Goal: Navigation & Orientation: Find specific page/section

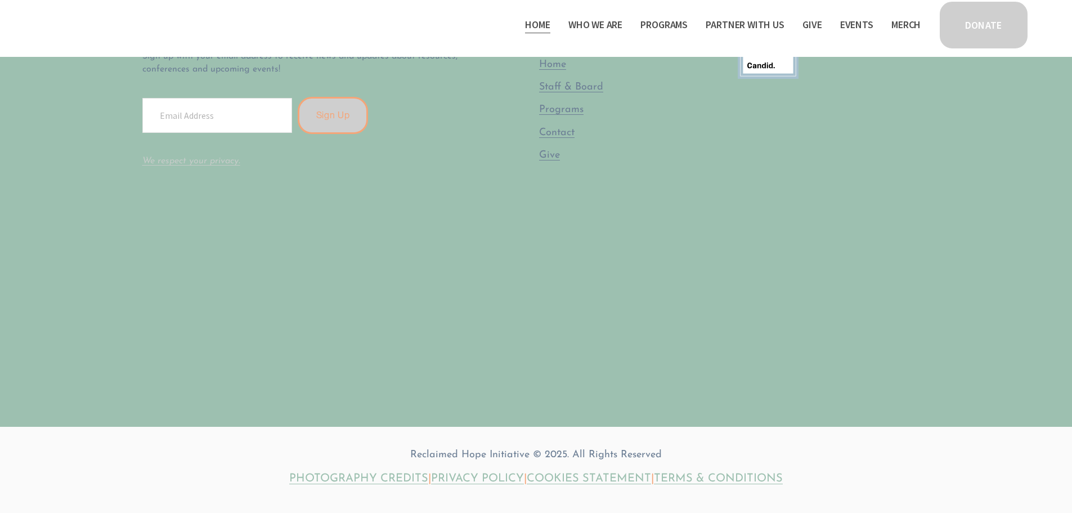
scroll to position [3489, 0]
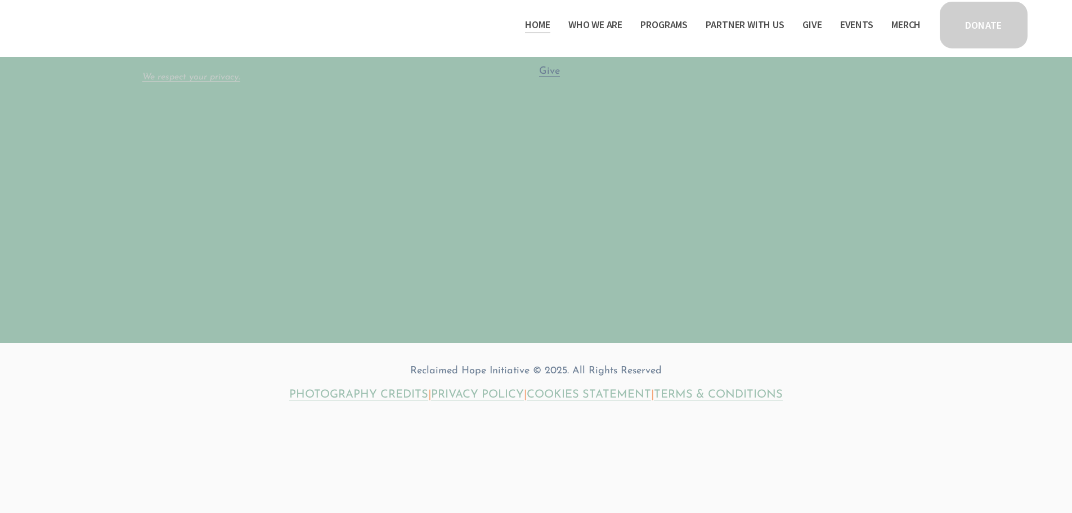
click at [856, 17] on link "Events" at bounding box center [856, 25] width 33 height 18
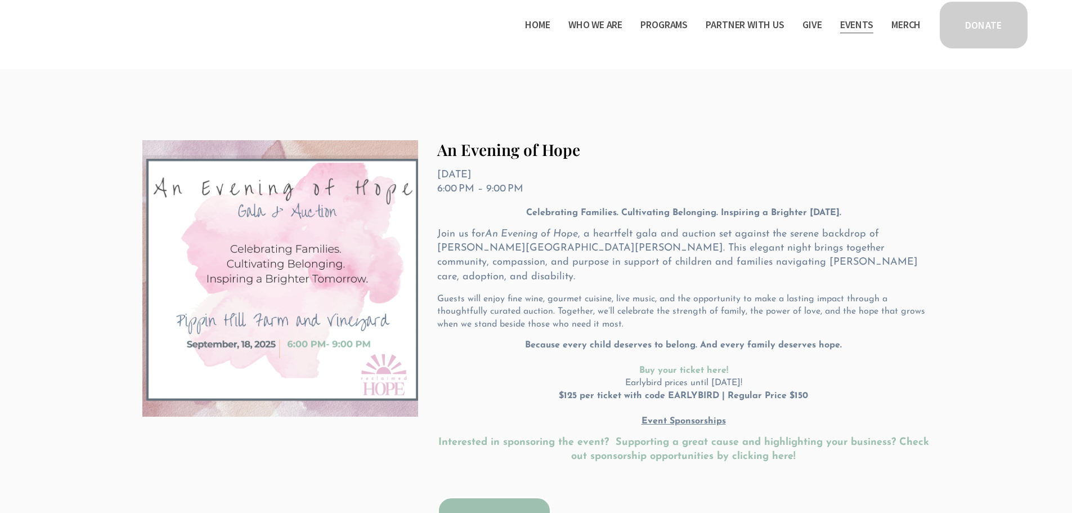
scroll to position [297, 0]
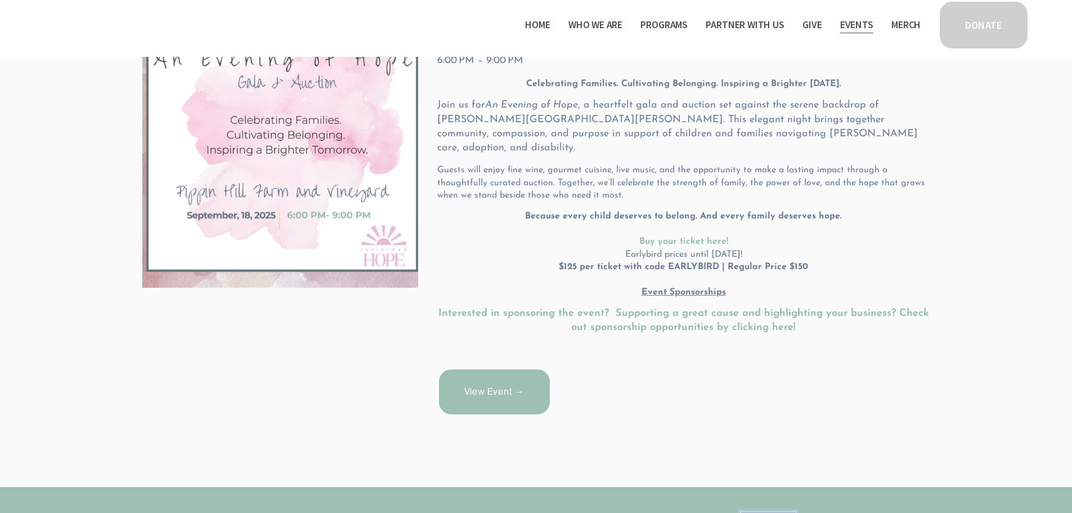
click at [516, 379] on link "View Event →" at bounding box center [494, 392] width 114 height 48
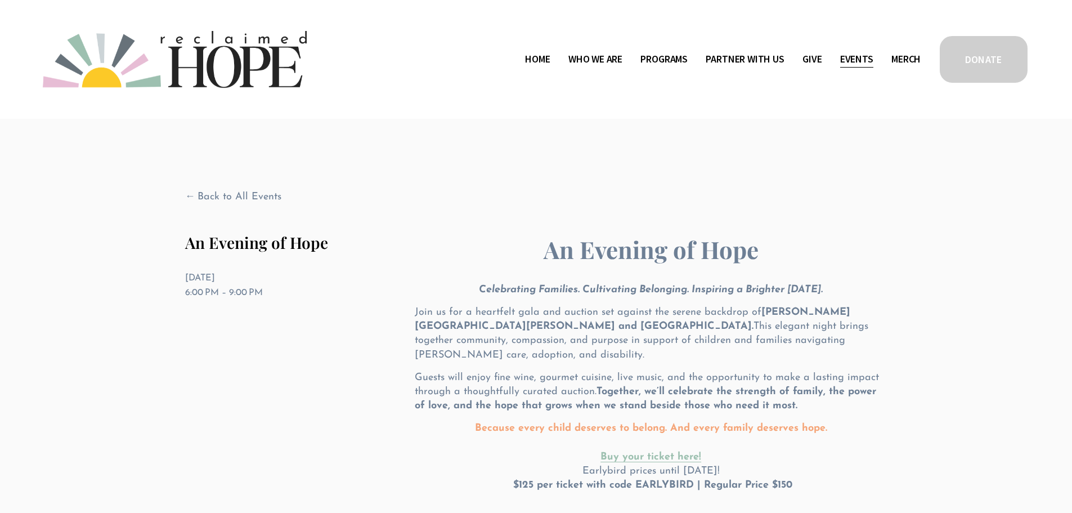
click at [777, 58] on span "Partner With Us" at bounding box center [745, 59] width 78 height 16
click at [0, 0] on span "Program Partners" at bounding box center [0, 0] width 0 height 0
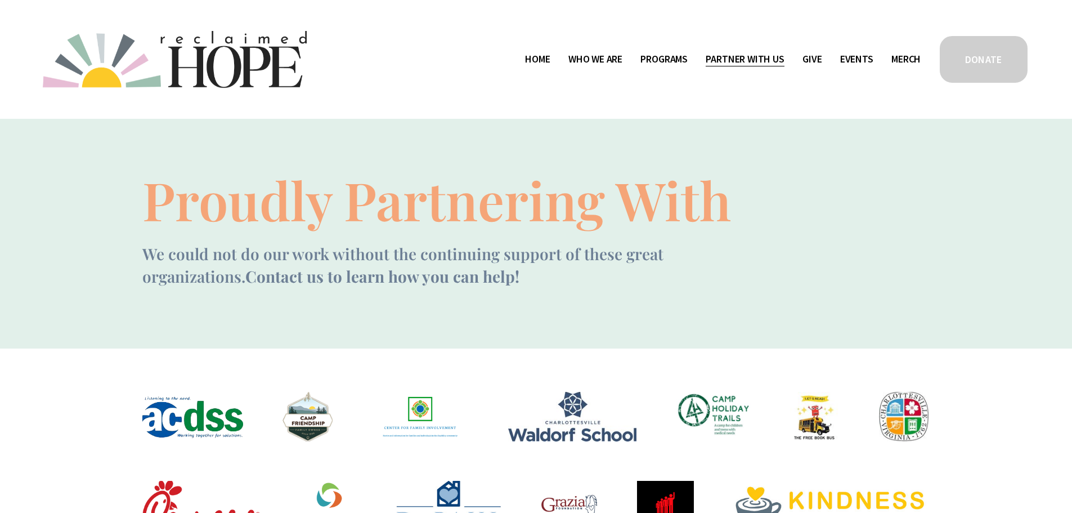
click at [536, 60] on link "Home" at bounding box center [537, 60] width 25 height 18
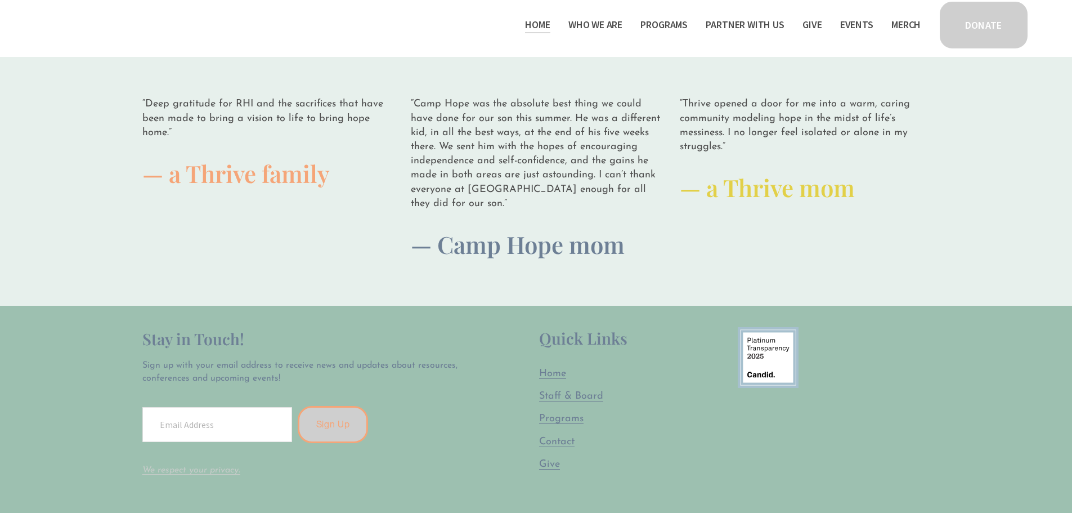
scroll to position [3095, 0]
